Goal: Find specific page/section: Find specific page/section

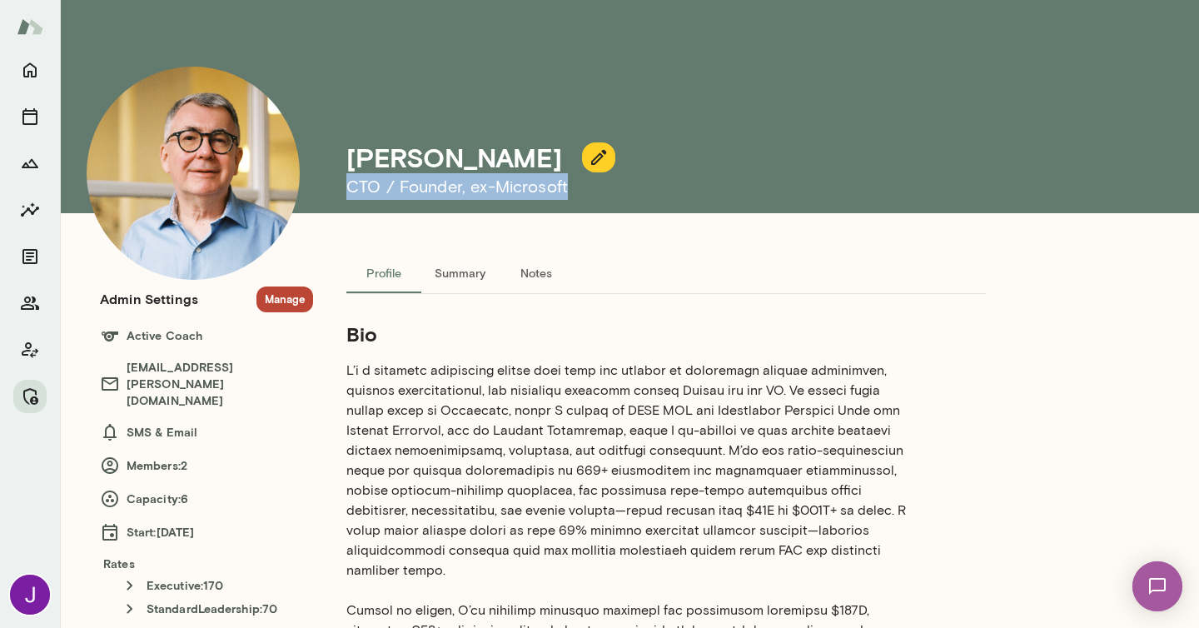
drag, startPoint x: 351, startPoint y: 180, endPoint x: 583, endPoint y: 187, distance: 231.6
click at [583, 187] on h6 "CTO / Founder , ex-Microsoft" at bounding box center [705, 186] width 719 height 27
copy h6 "CTO / Founder , ex-Microsoft"
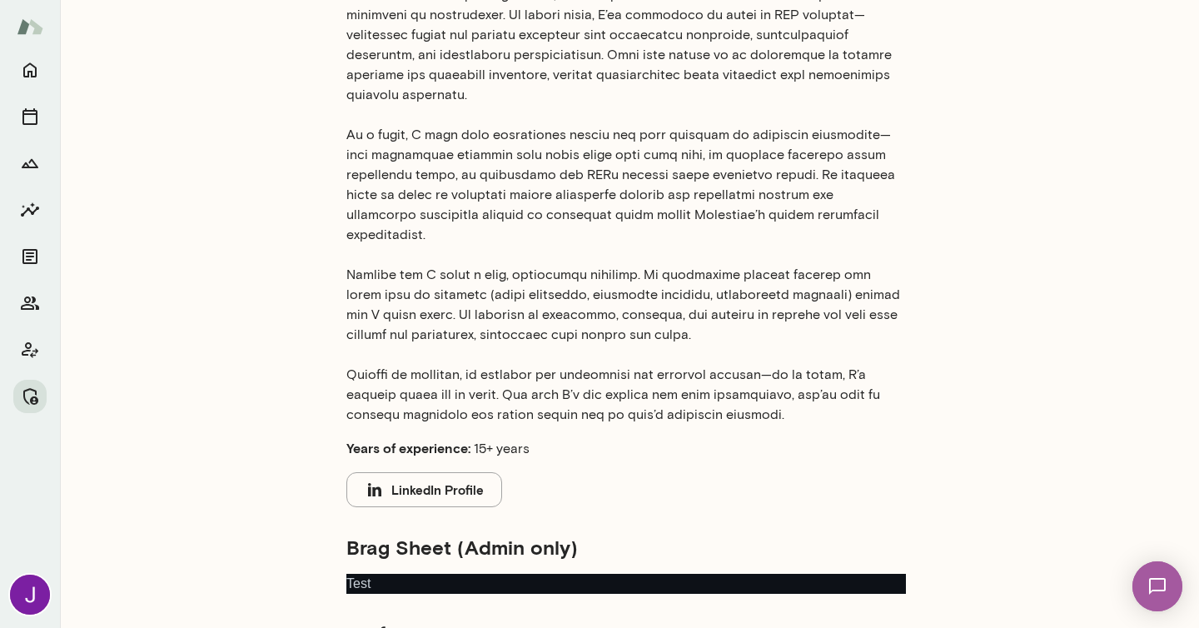
scroll to position [633, 0]
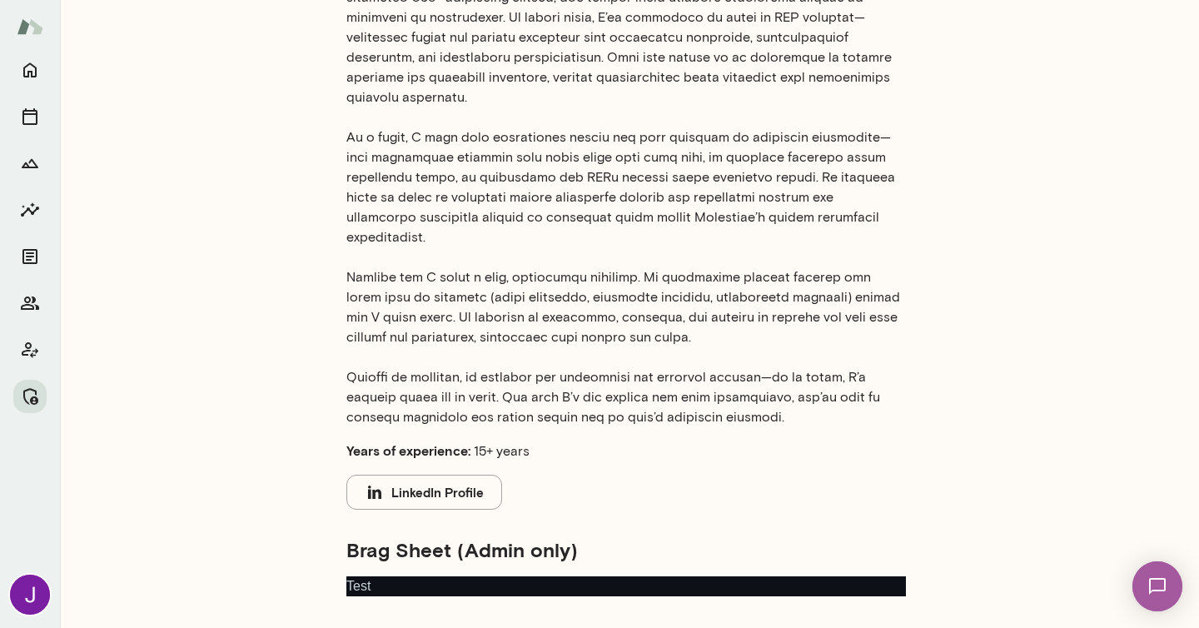
click at [424, 475] on button "LinkedIn Profile" at bounding box center [424, 492] width 156 height 35
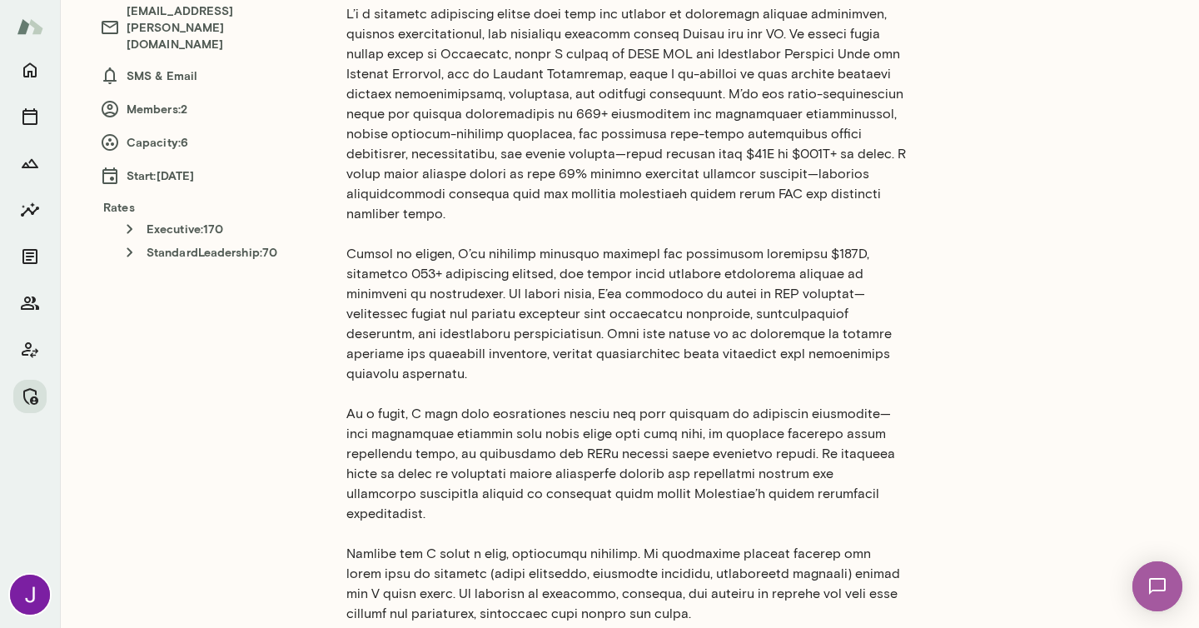
scroll to position [0, 0]
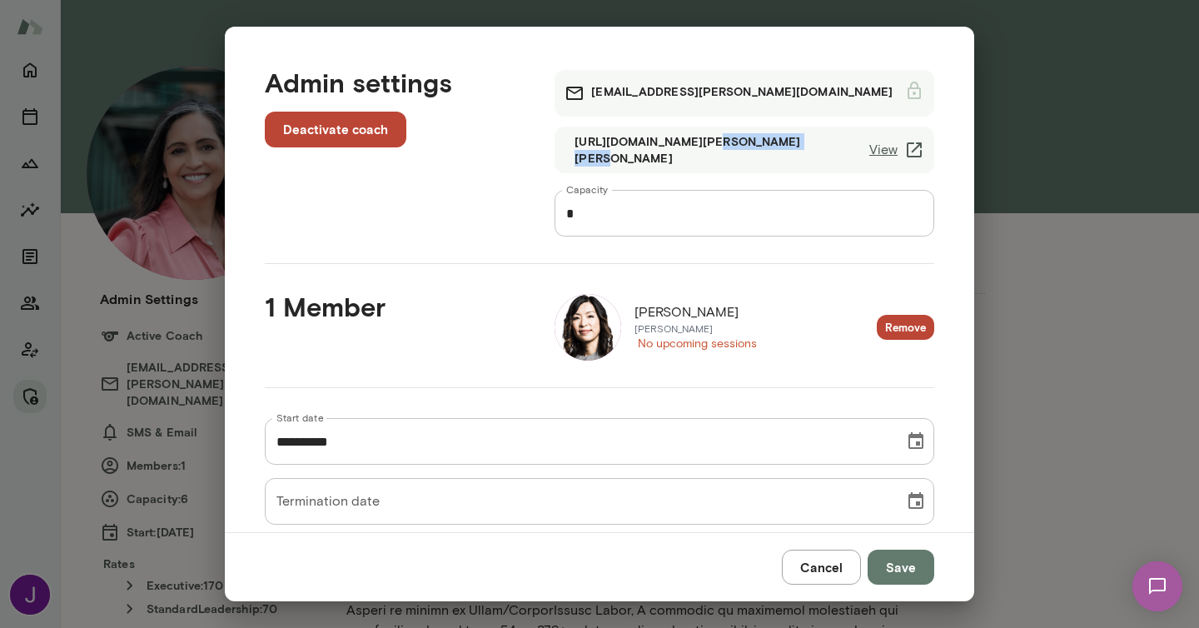
click at [825, 567] on button "Cancel" at bounding box center [821, 567] width 79 height 35
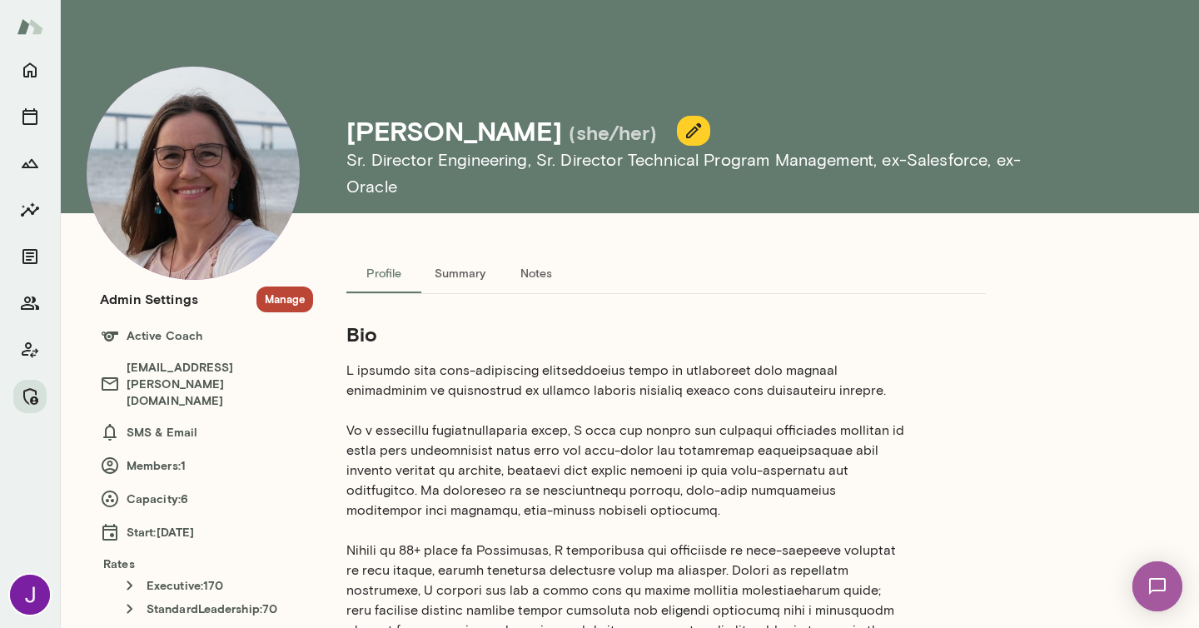
click at [395, 147] on h4 "[PERSON_NAME]" at bounding box center [454, 131] width 216 height 32
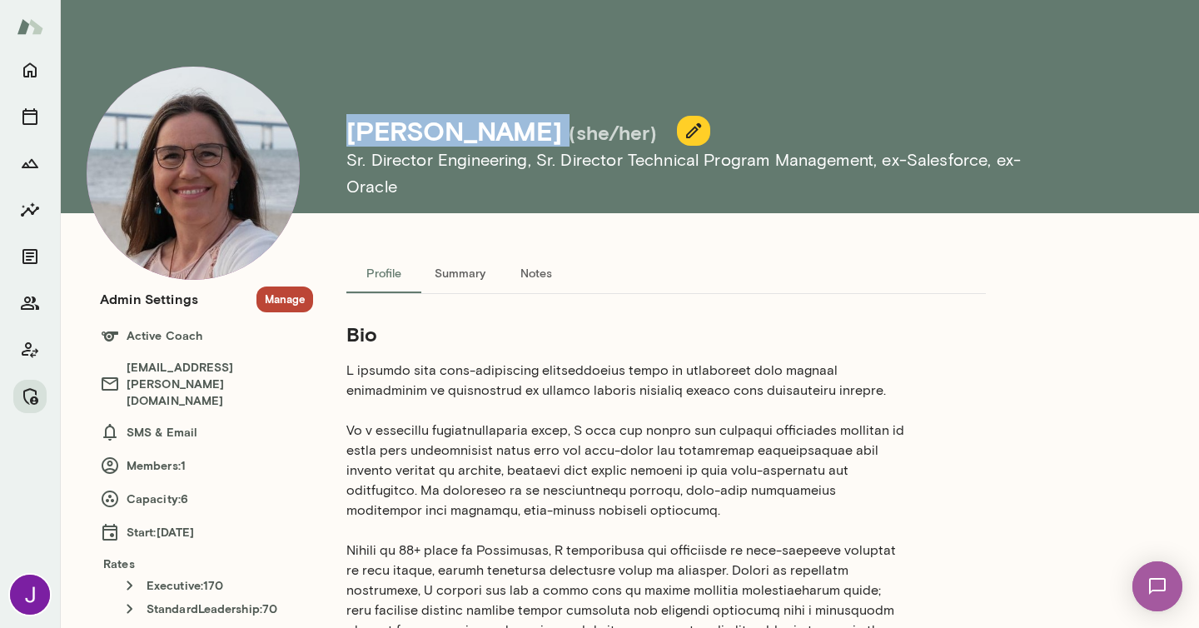
click at [395, 147] on h4 "Renate Stoiber" at bounding box center [454, 131] width 216 height 32
copy h4 "Renate Stoiber"
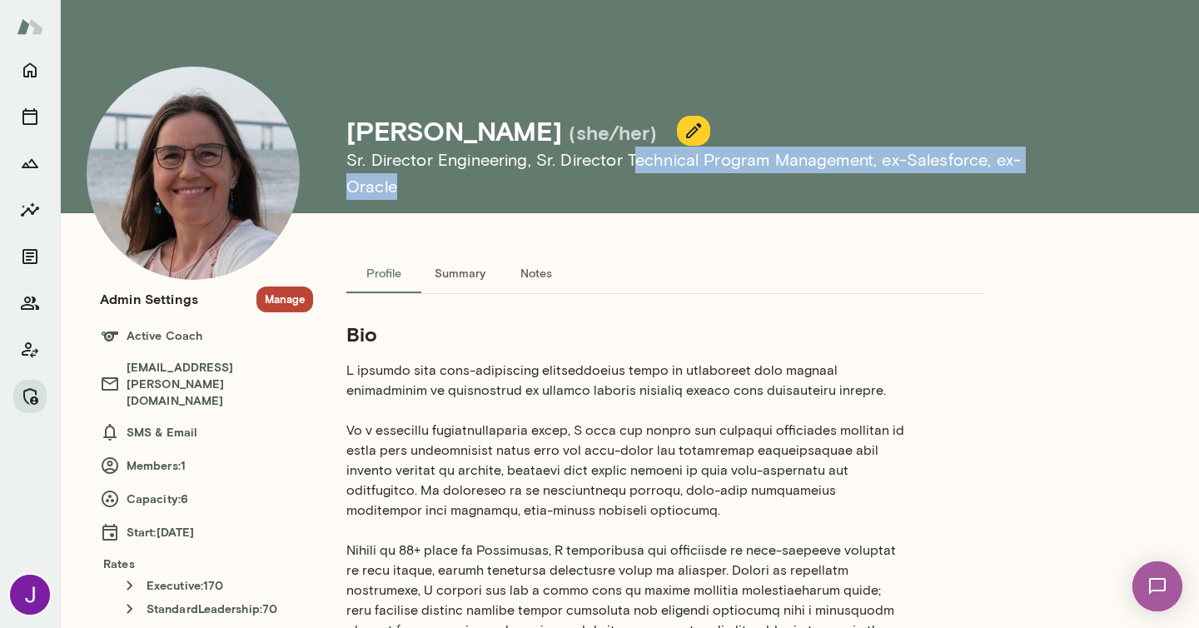
drag, startPoint x: 1076, startPoint y: 183, endPoint x: 630, endPoint y: 179, distance: 446.3
click at [630, 179] on div "Renate Stoiber (she/her) Sr. Director Engineering, Sr. Director Technical Progr…" at bounding box center [586, 106] width 999 height 213
click at [756, 202] on div "Renate Stoiber (she/her) Sr. Director Engineering, Sr. Director Technical Progr…" at bounding box center [705, 106] width 719 height 213
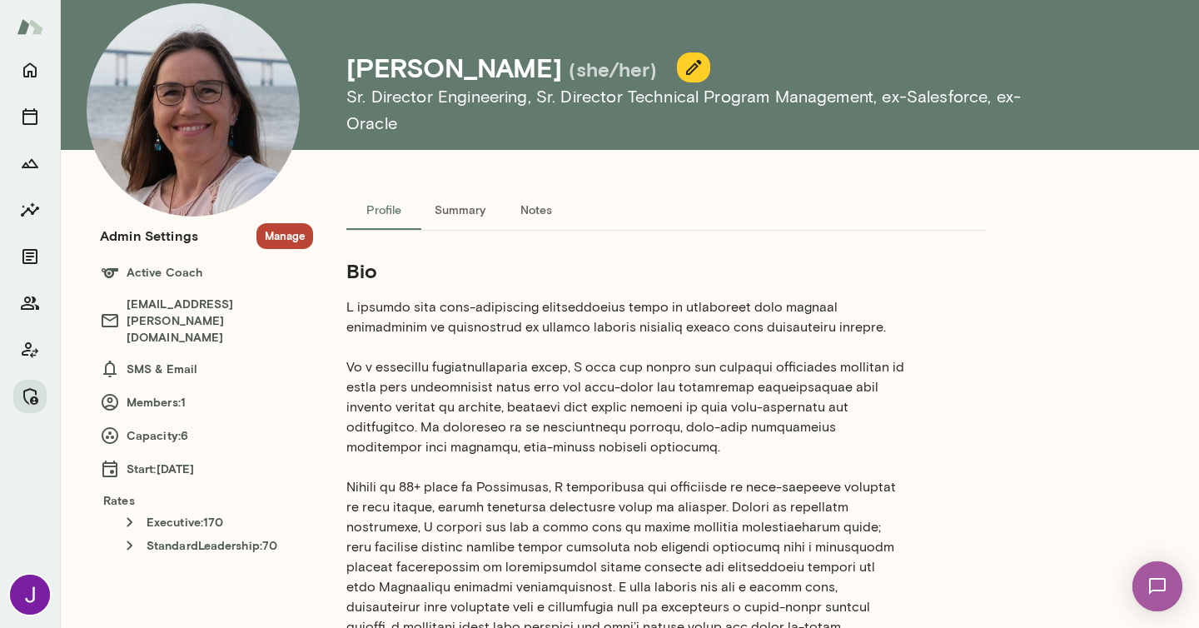
scroll to position [62, 0]
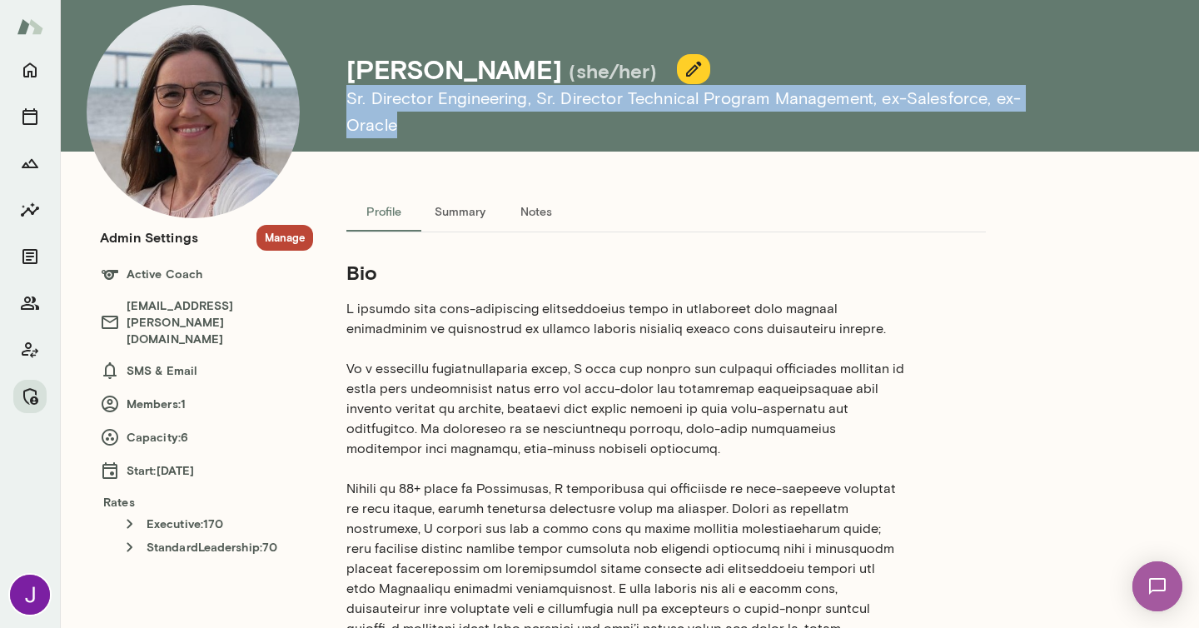
drag, startPoint x: 347, startPoint y: 127, endPoint x: 1163, endPoint y: 125, distance: 816.0
click at [1163, 125] on div "Renate Stoiber (she/her) Sr. Director Engineering, Sr. Director Technical Progr…" at bounding box center [629, 44] width 1139 height 213
copy h6 "Sr. Director Engineering, Sr. Director Technical Program Management , ex-Salesf…"
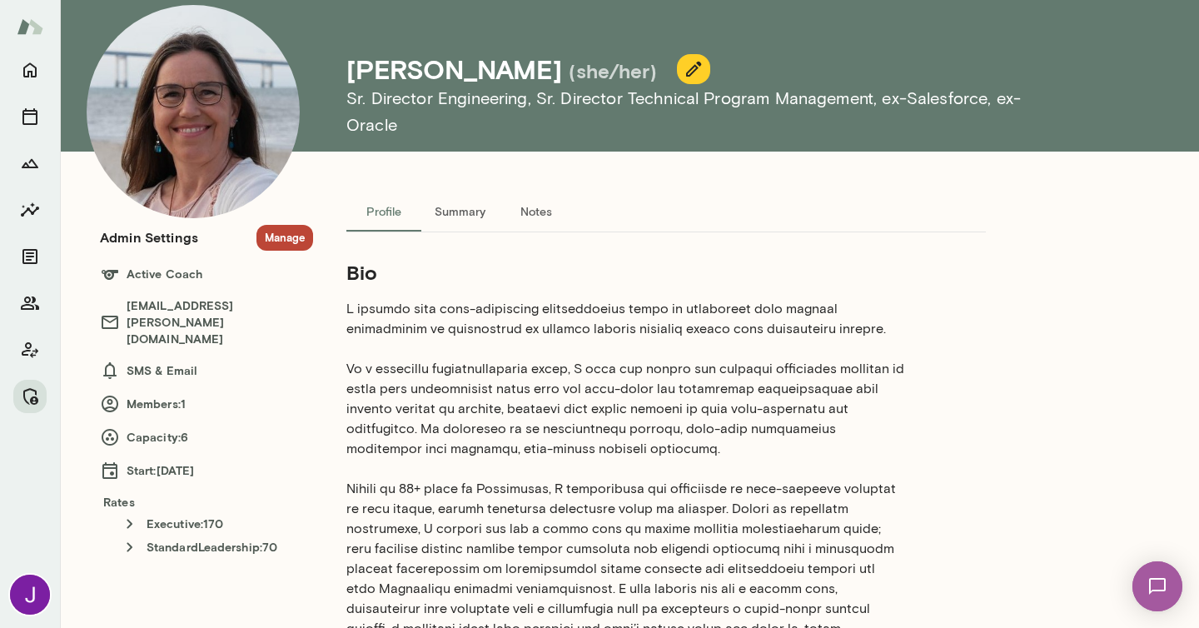
click at [698, 322] on p at bounding box center [626, 628] width 560 height 659
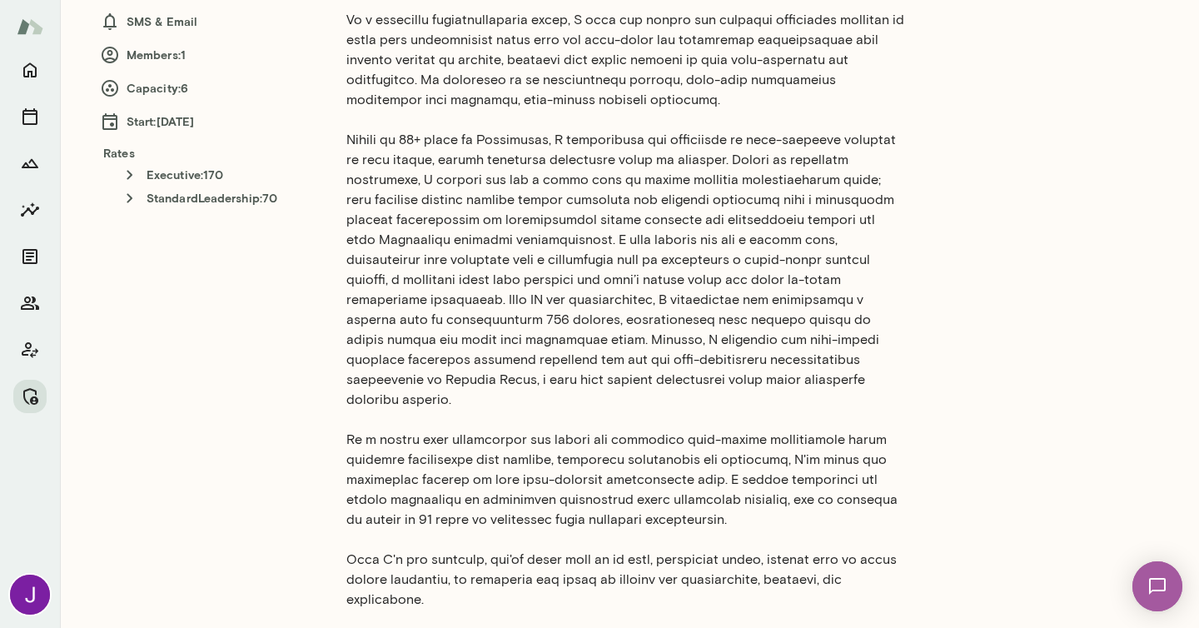
scroll to position [414, 0]
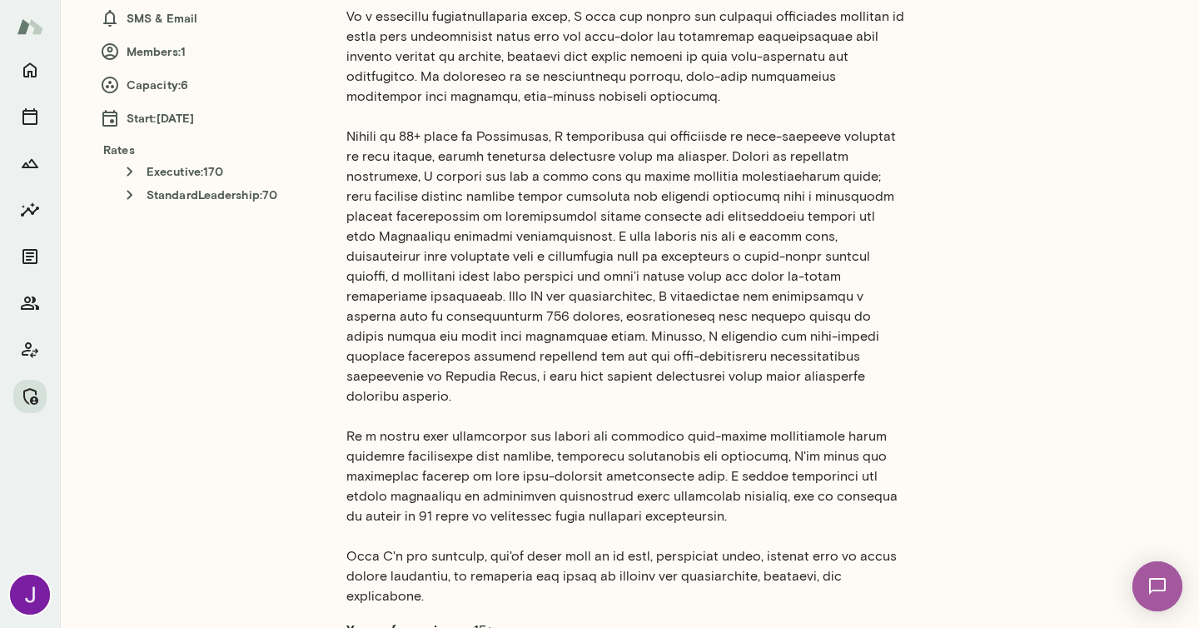
click at [442, 257] on p at bounding box center [626, 276] width 560 height 659
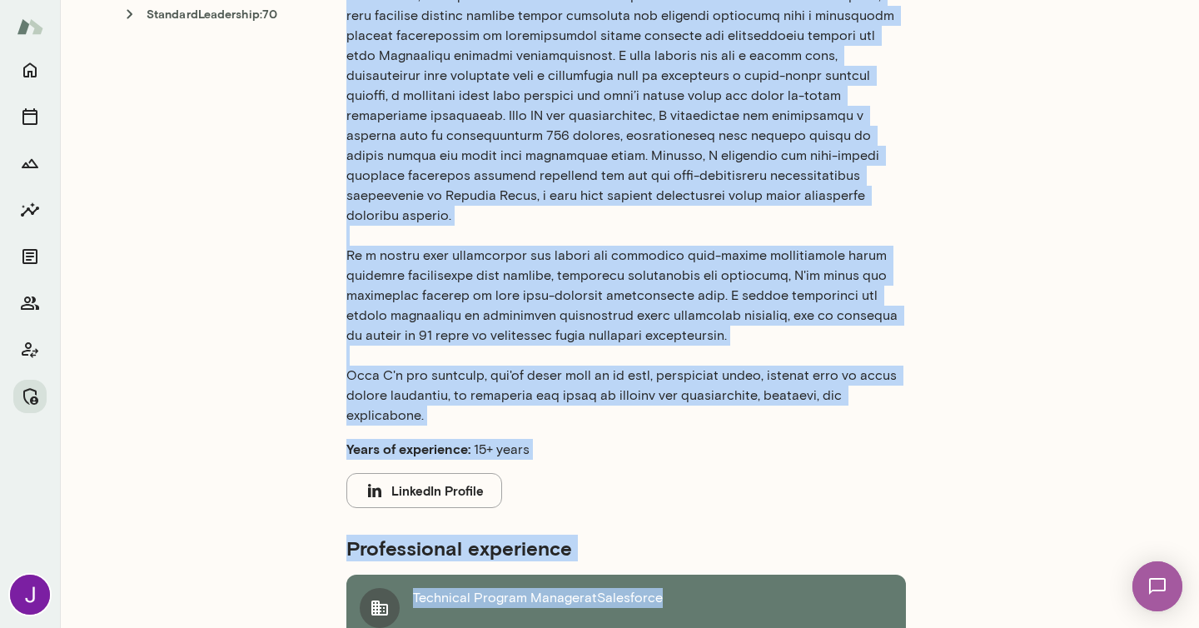
scroll to position [675, 0]
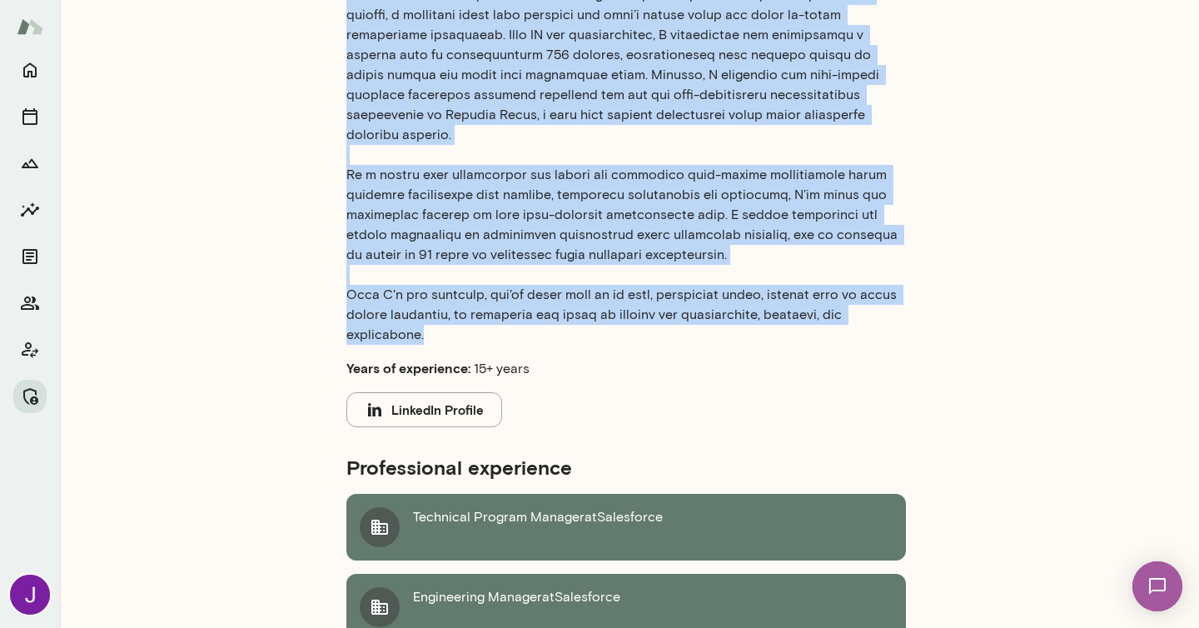
drag, startPoint x: 342, startPoint y: 155, endPoint x: 553, endPoint y: 317, distance: 266.0
click at [553, 317] on div "Profile Summary Notes Bio Years of experience: 15+ years LinkedIn Profile Profe…" at bounding box center [666, 244] width 706 height 1332
copy p "I partner with high-performing professionals ready to transition from feeling o…"
click at [672, 321] on p at bounding box center [626, 14] width 560 height 659
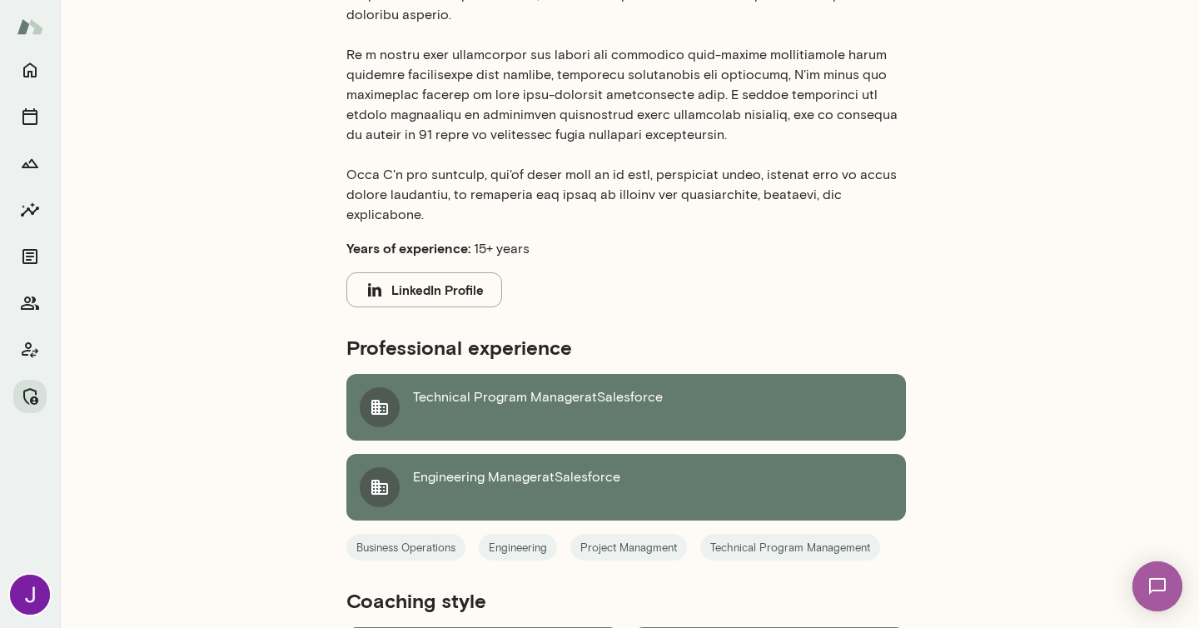
scroll to position [797, 0]
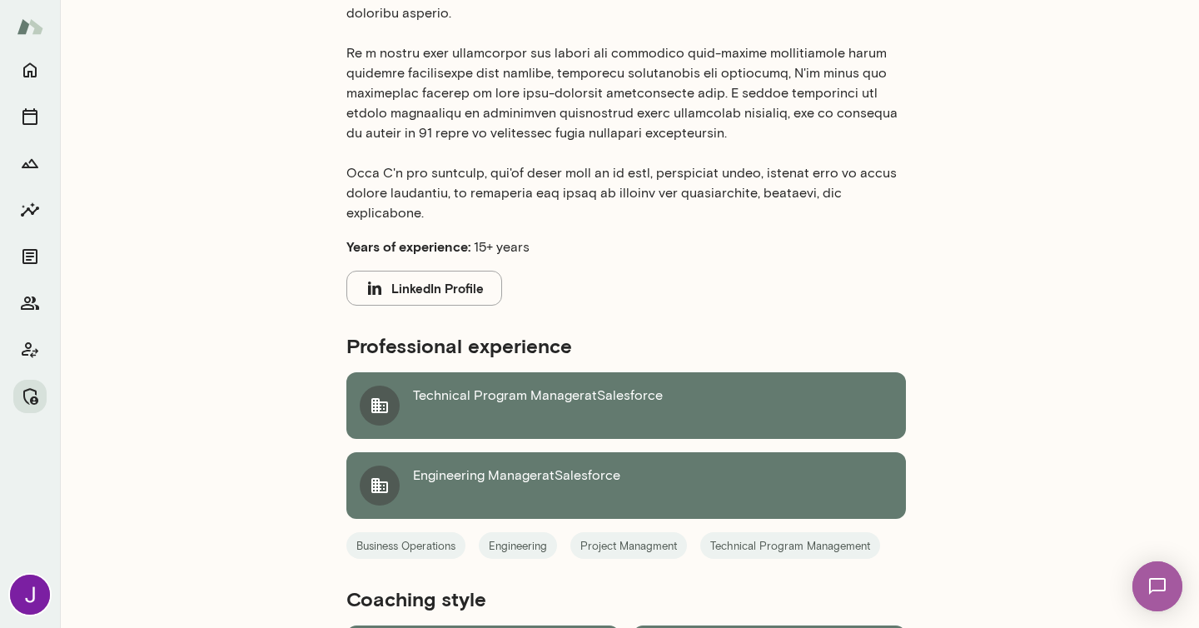
click at [378, 281] on icon "button" at bounding box center [374, 287] width 13 height 13
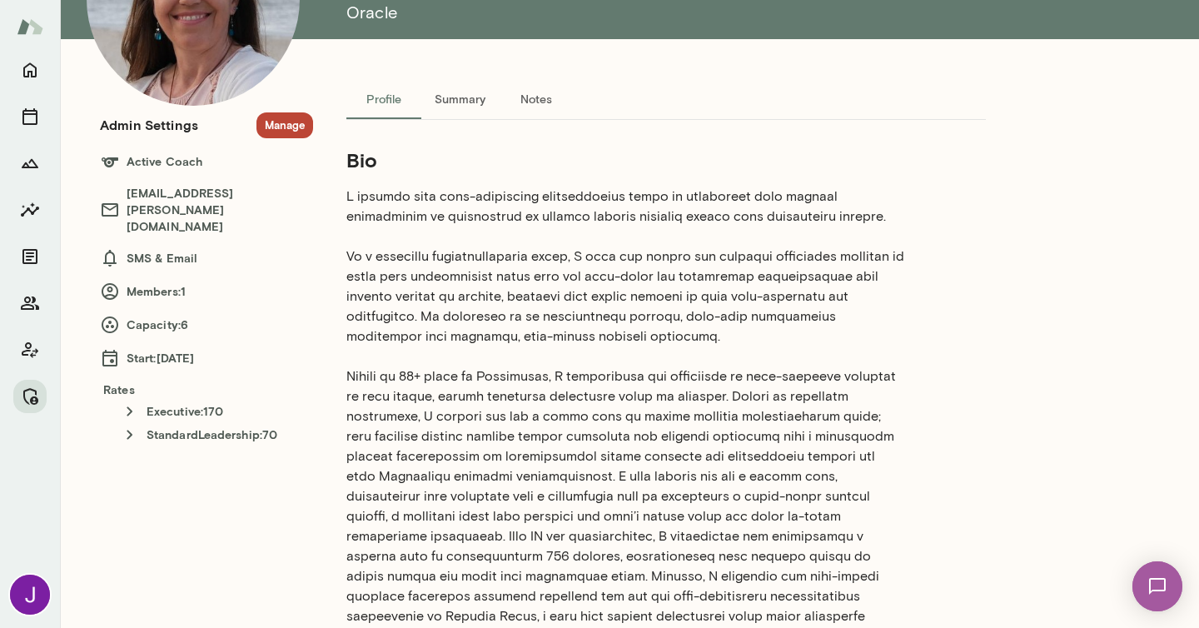
scroll to position [74, 0]
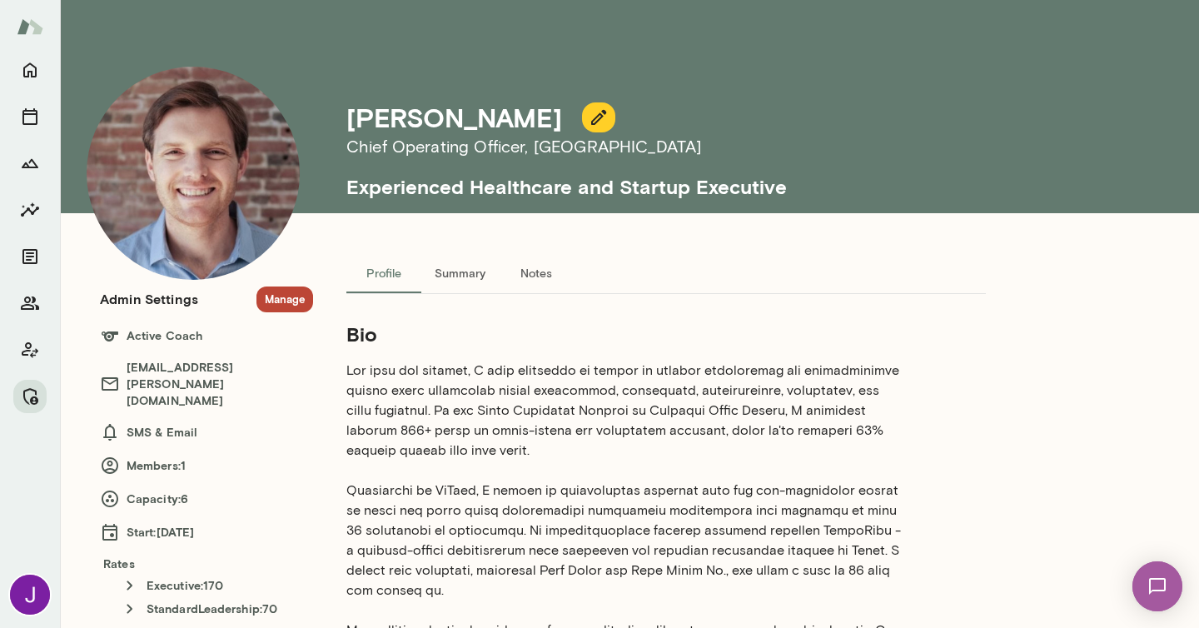
click at [511, 152] on h6 "Chief Operating Officer , Stanford Blood Center" at bounding box center [705, 146] width 719 height 27
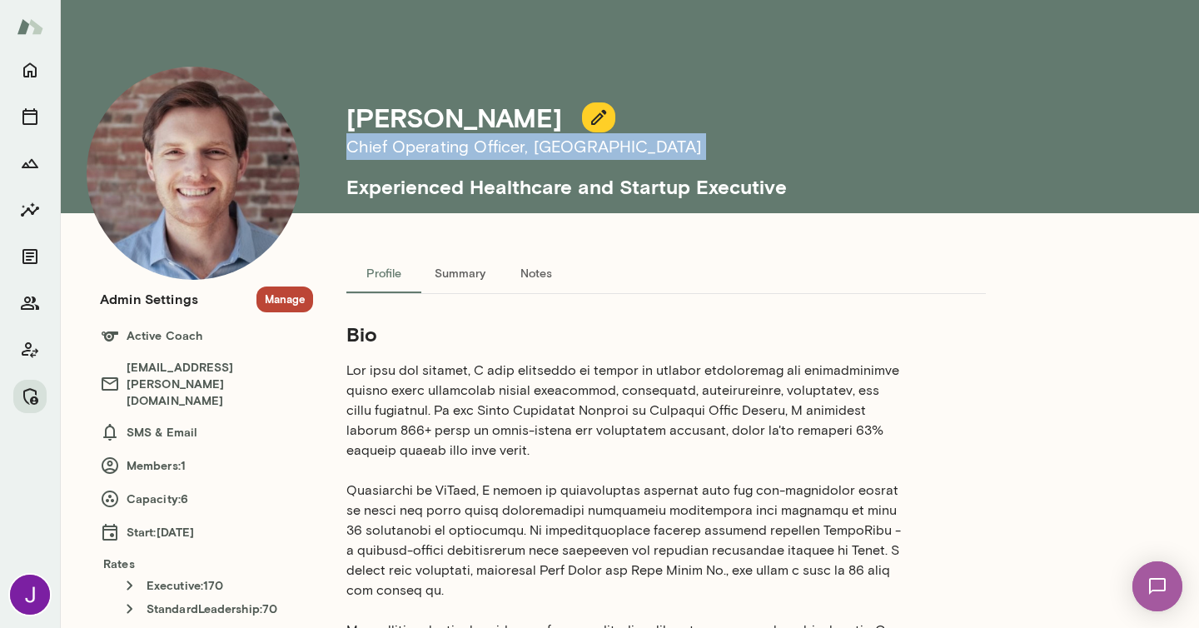
click at [511, 152] on h6 "Chief Operating Officer , Stanford Blood Center" at bounding box center [705, 146] width 719 height 27
copy h6 "Chief Operating Officer , Stanford Blood Center"
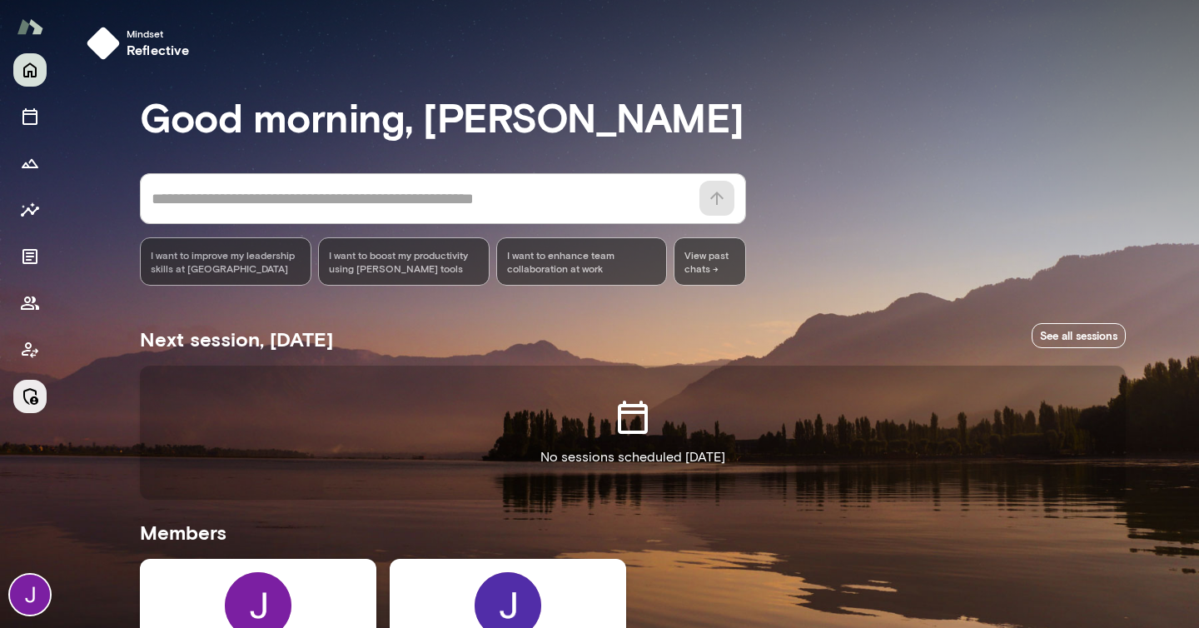
click at [21, 408] on button "Manage" at bounding box center [29, 396] width 33 height 33
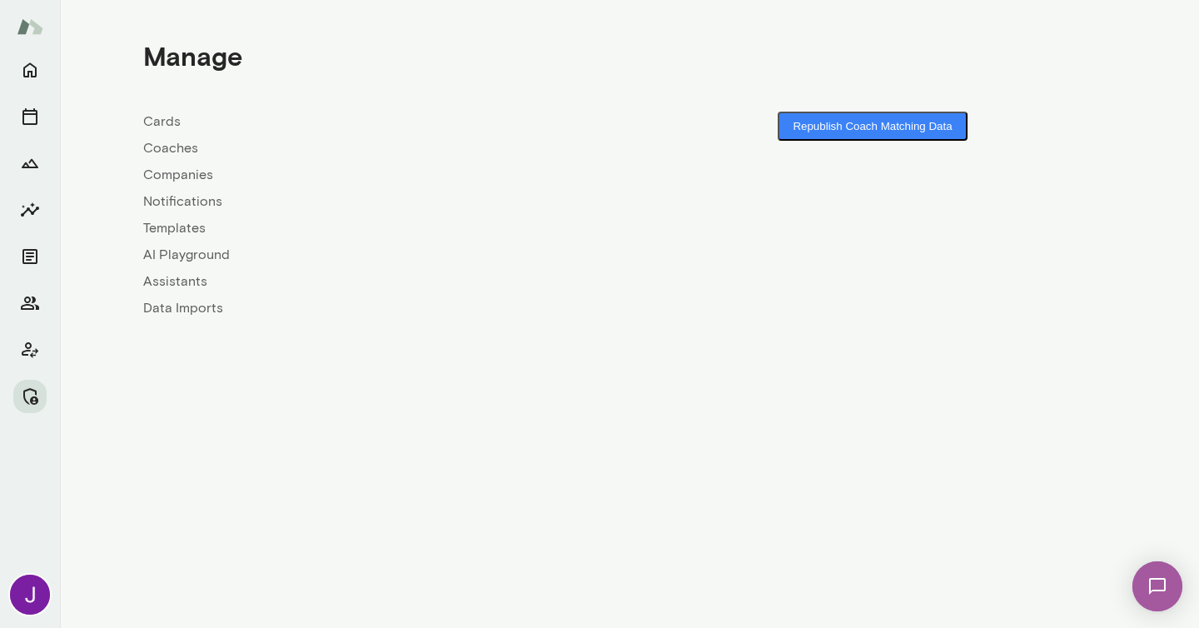
click at [173, 153] on link "Coaches" at bounding box center [386, 148] width 486 height 20
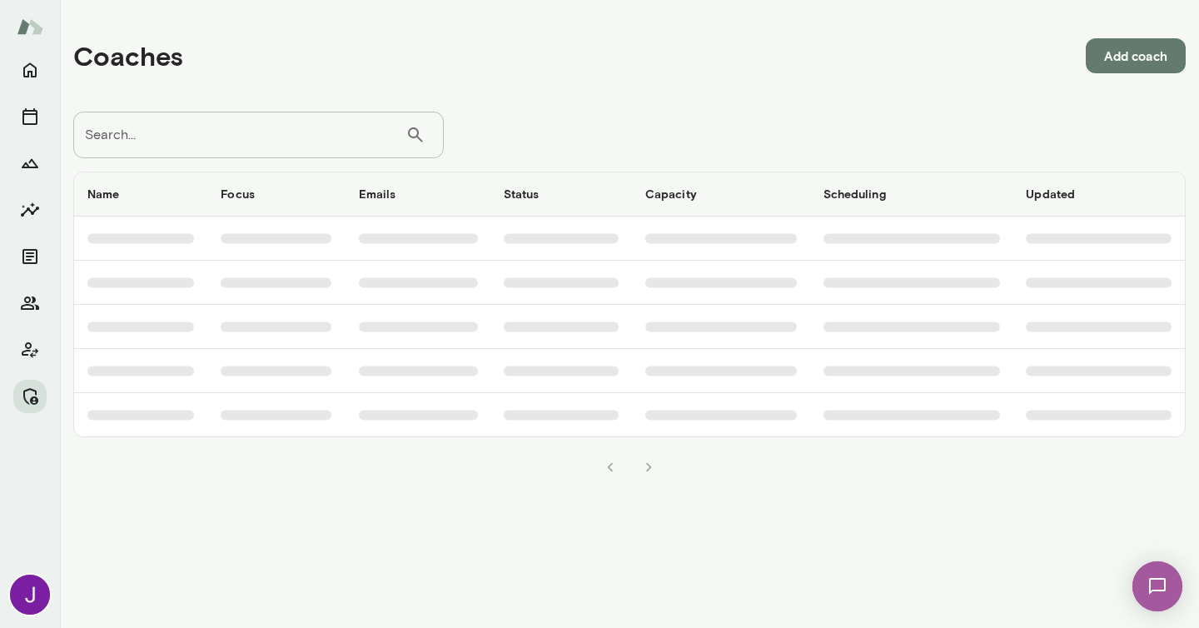
click at [231, 138] on input "Search..." at bounding box center [239, 135] width 332 height 47
paste input "**********"
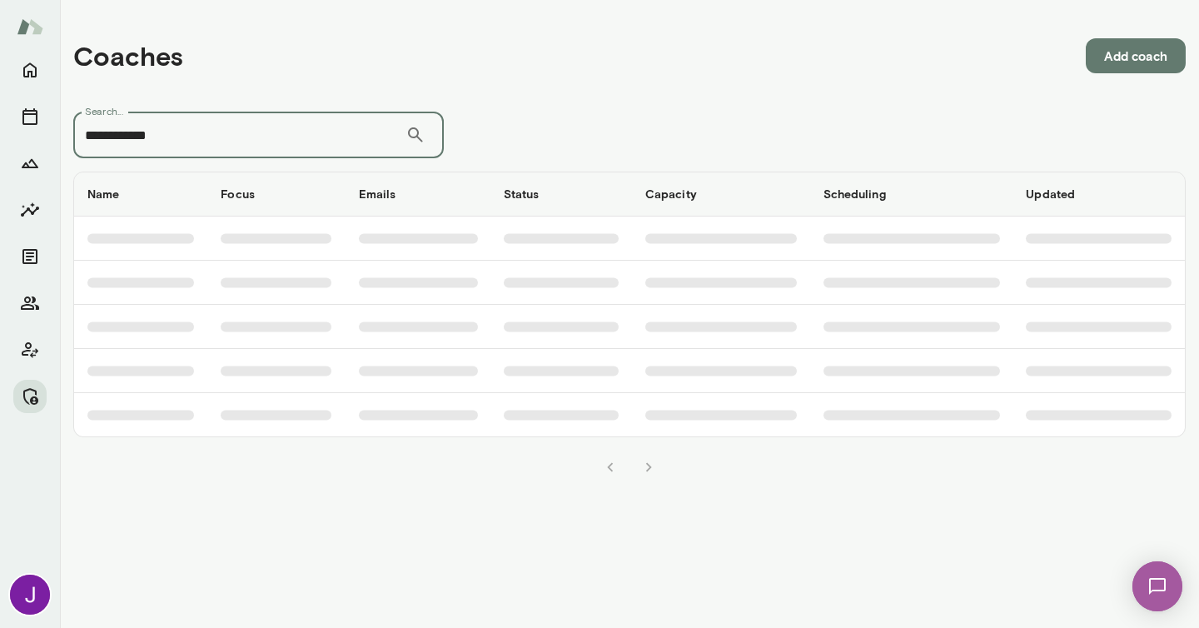
type input "**********"
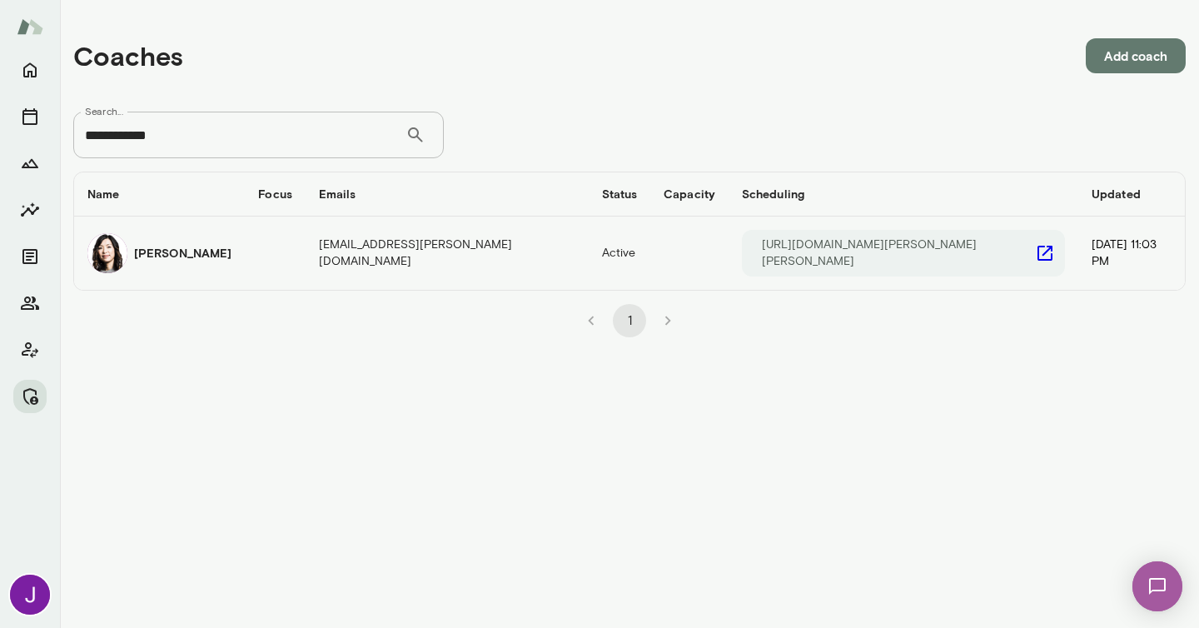
click at [127, 243] on div "[PERSON_NAME]" at bounding box center [159, 253] width 144 height 40
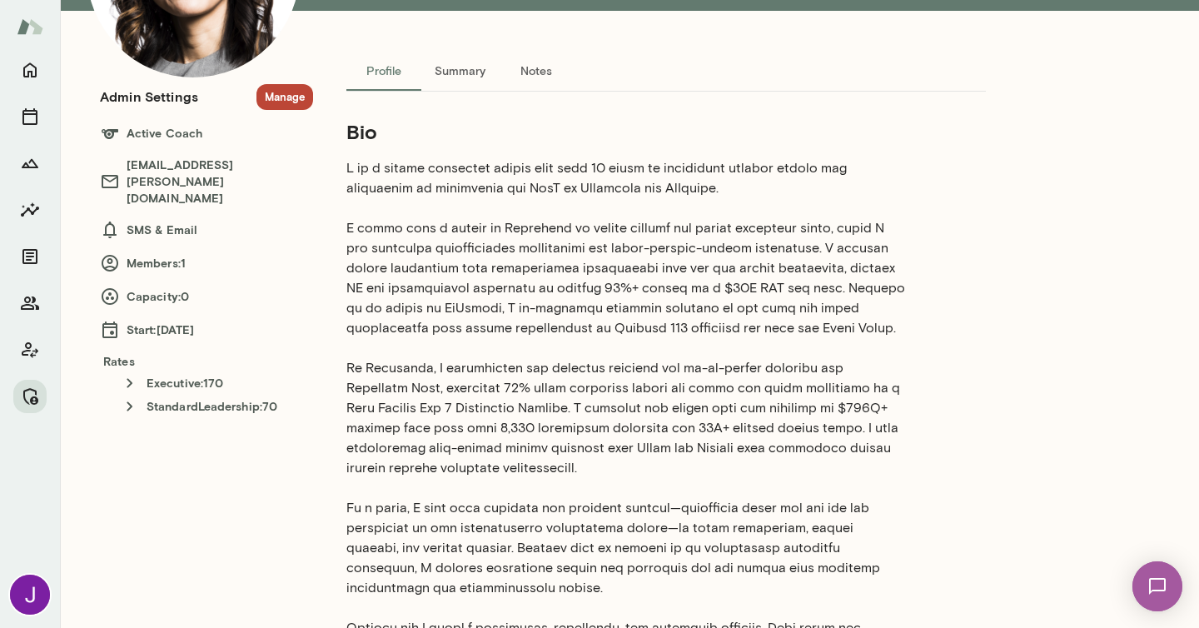
scroll to position [204, 0]
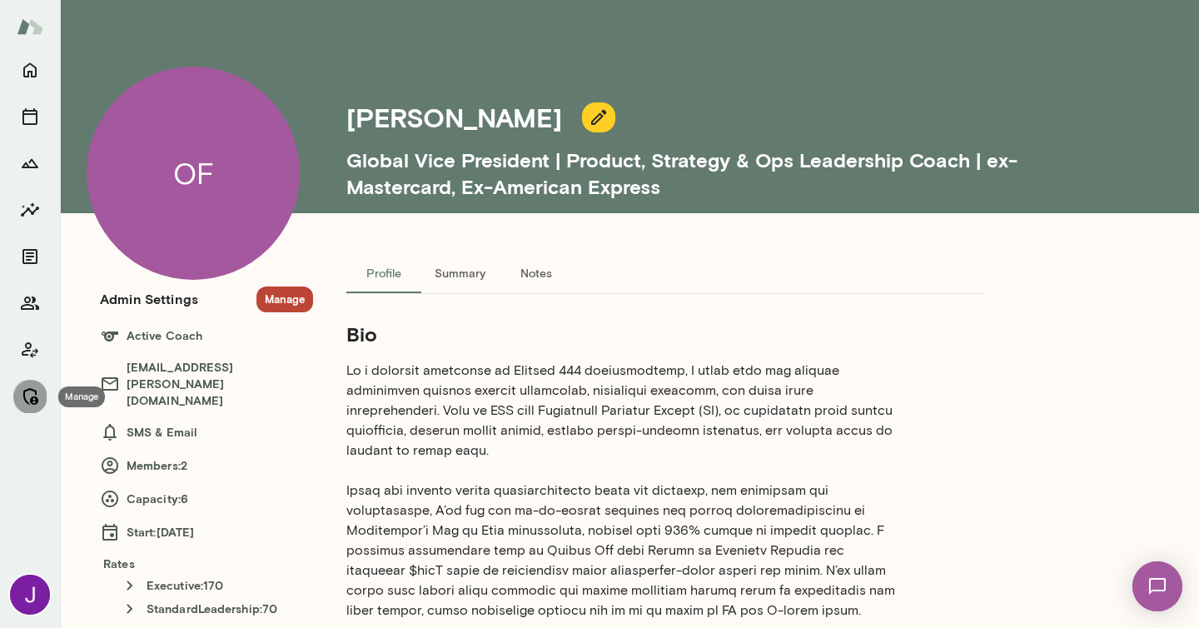
click at [16, 398] on button "Manage" at bounding box center [29, 396] width 33 height 33
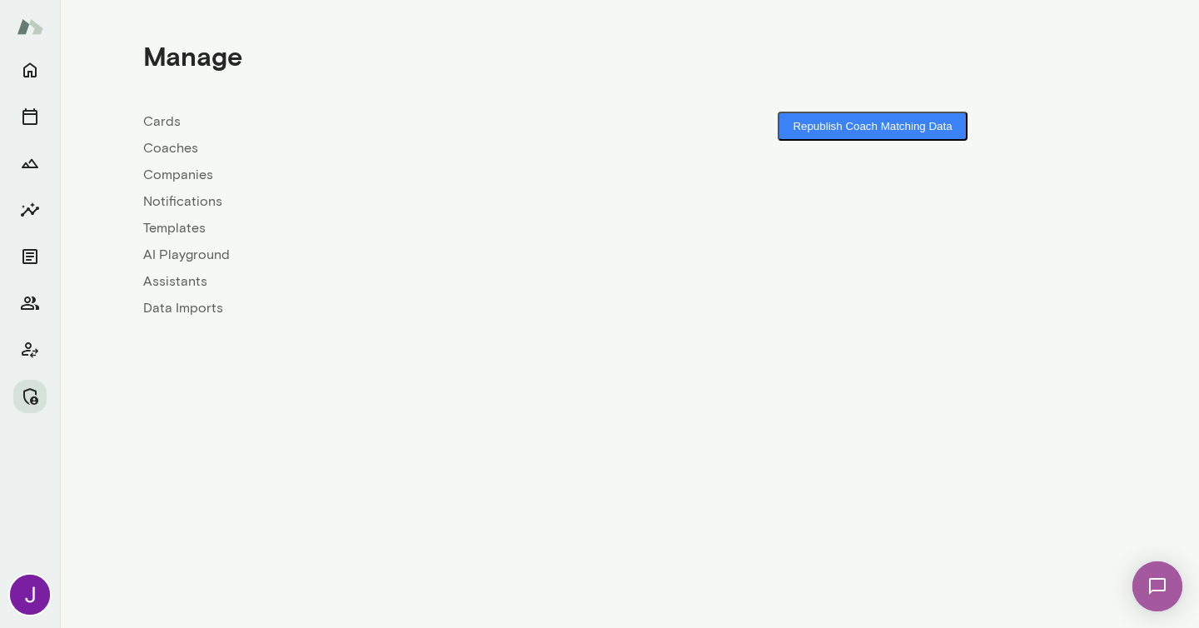
click at [183, 149] on link "Coaches" at bounding box center [386, 148] width 486 height 20
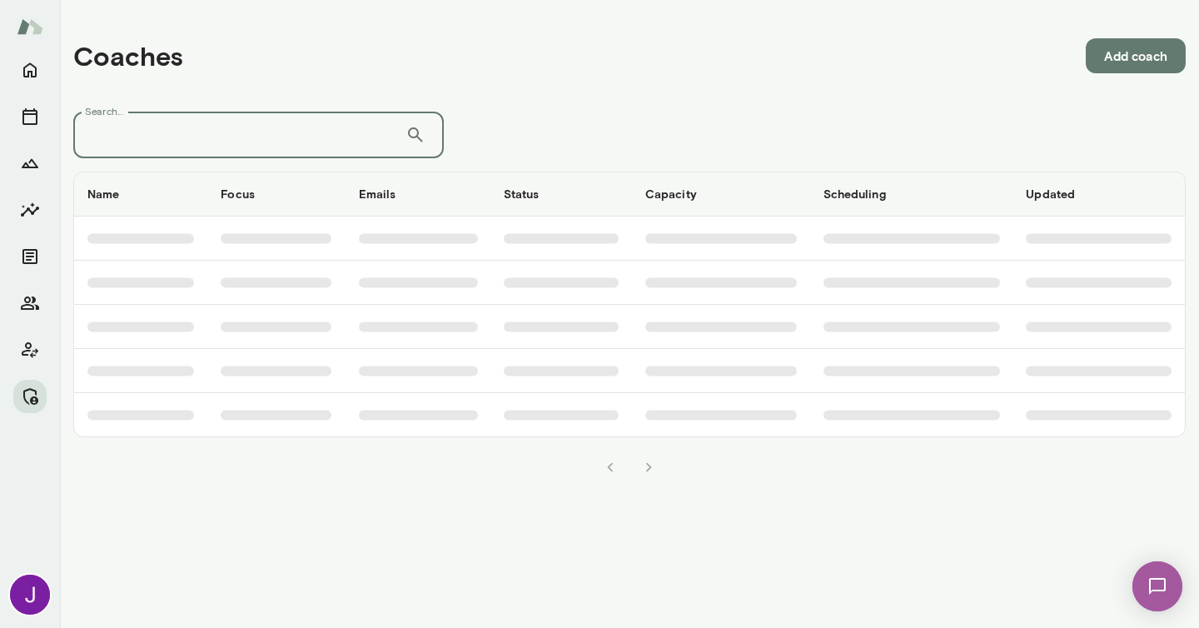
click at [244, 152] on input "Search..." at bounding box center [239, 135] width 332 height 47
paste input "**********"
type input "**********"
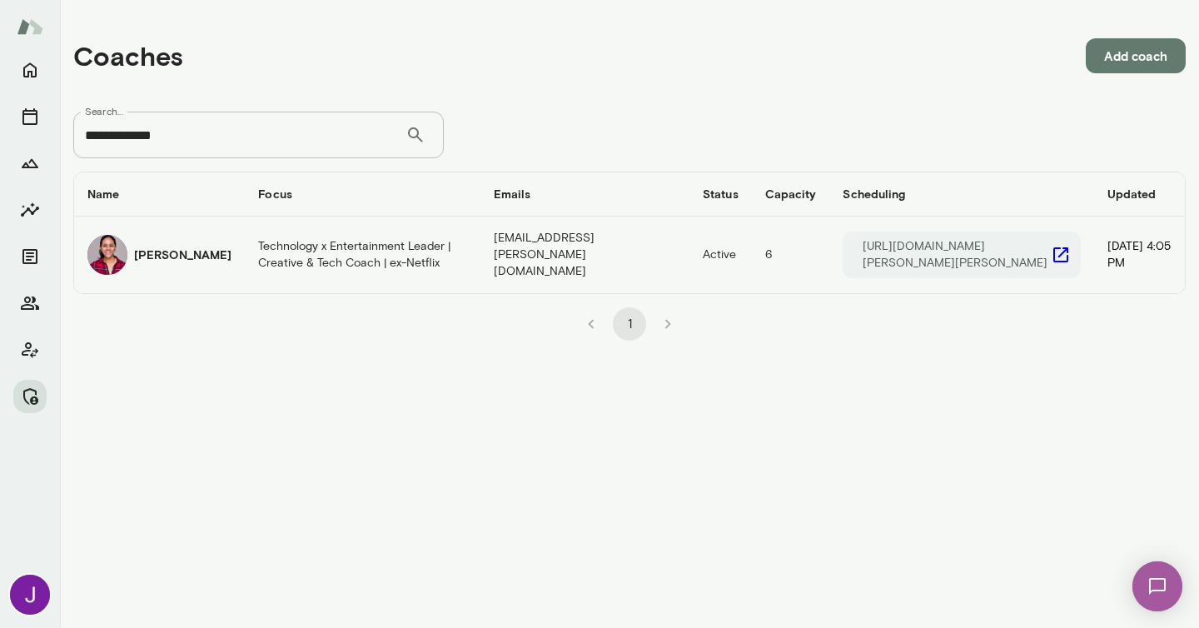
click at [301, 251] on td "Technology x Entertainment Leader | Creative & Tech Coach | ex-Netflix" at bounding box center [363, 254] width 236 height 77
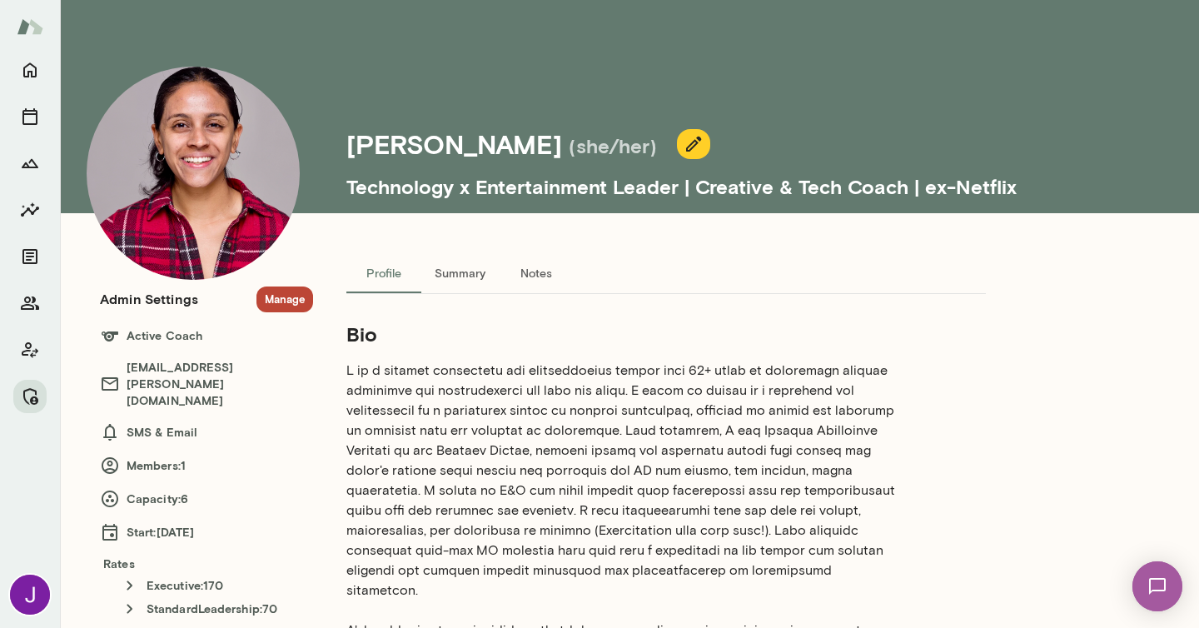
click at [243, 220] on img at bounding box center [193, 173] width 213 height 213
click at [32, 386] on icon "Manage" at bounding box center [30, 396] width 20 height 20
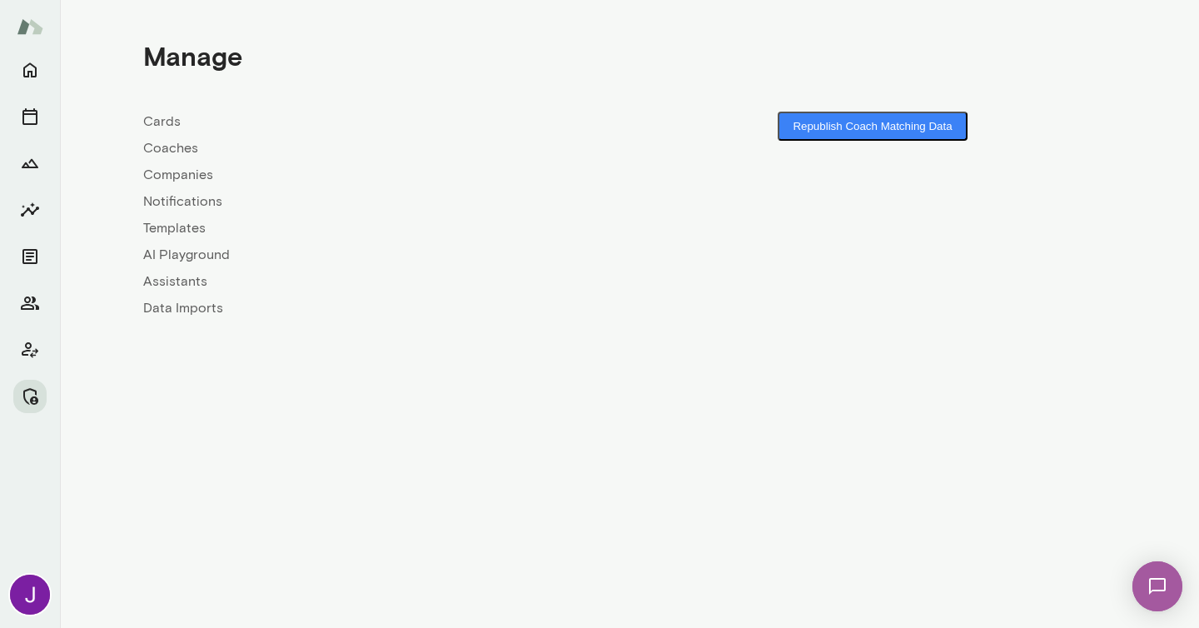
click at [166, 142] on link "Coaches" at bounding box center [386, 148] width 486 height 20
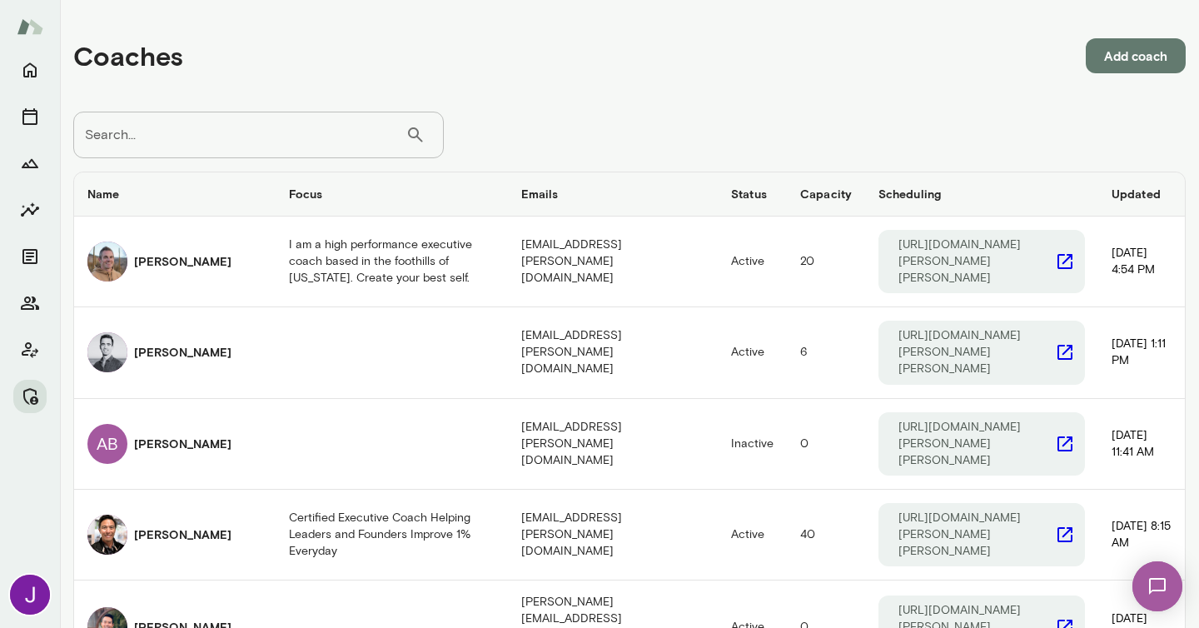
click at [196, 130] on input "Search..." at bounding box center [239, 135] width 332 height 47
paste input "**********"
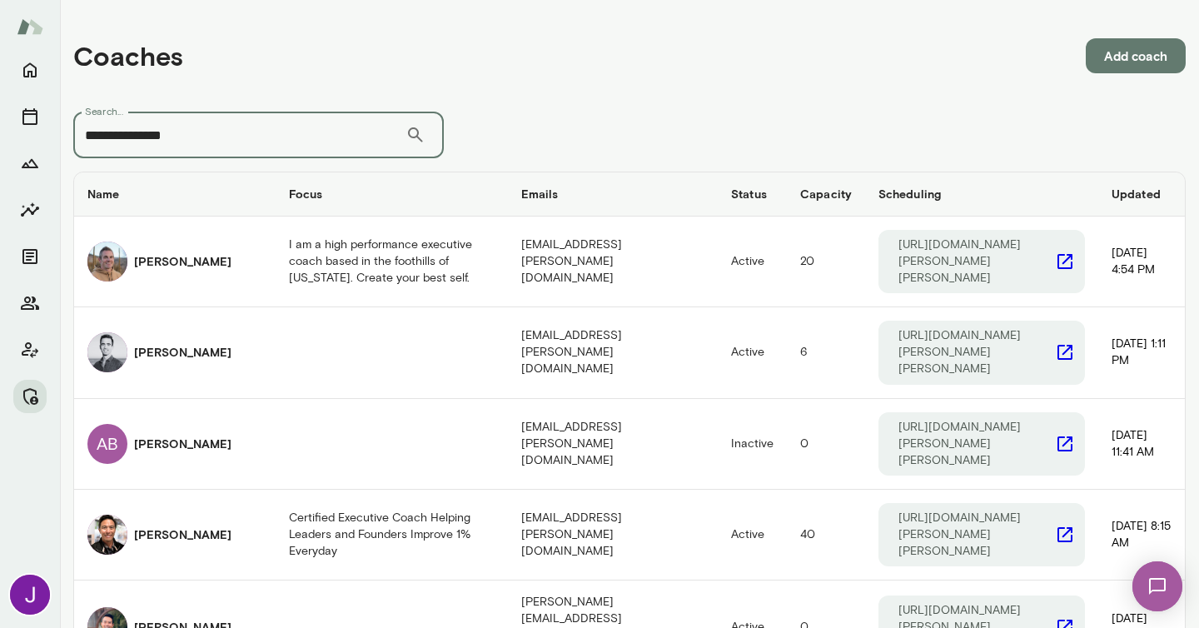
type input "**********"
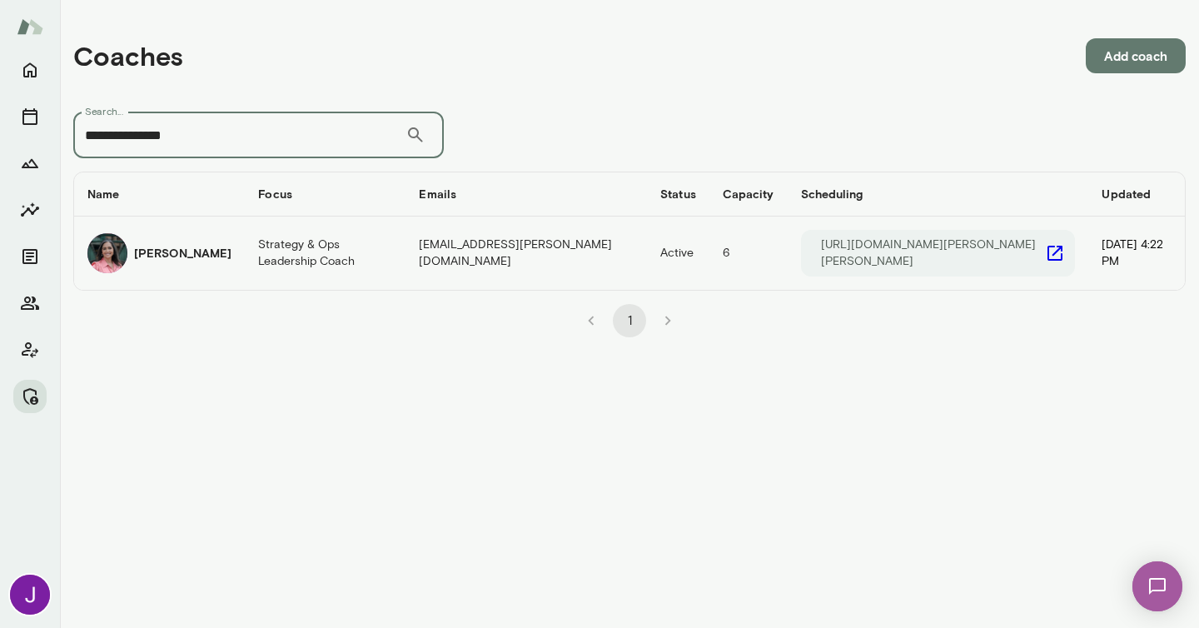
click at [315, 257] on td "Strategy & Ops Leadership Coach" at bounding box center [325, 252] width 161 height 73
